Goal: Task Accomplishment & Management: Manage account settings

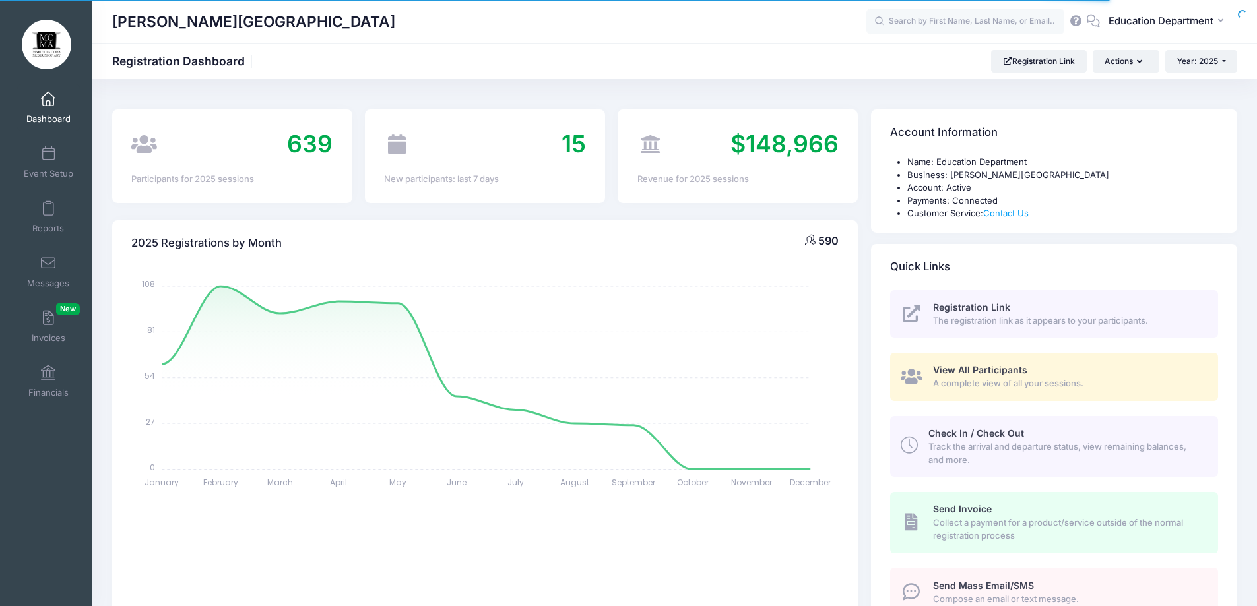
select select
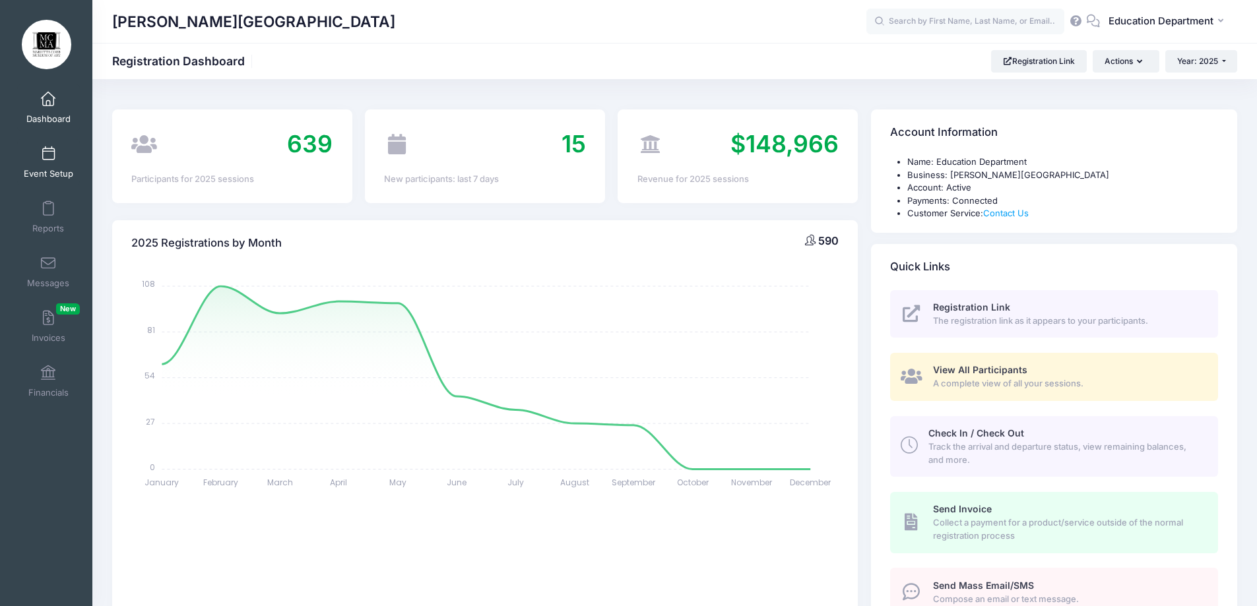
click at [59, 176] on span "Event Setup" at bounding box center [48, 173] width 49 height 11
